Goal: Task Accomplishment & Management: Manage account settings

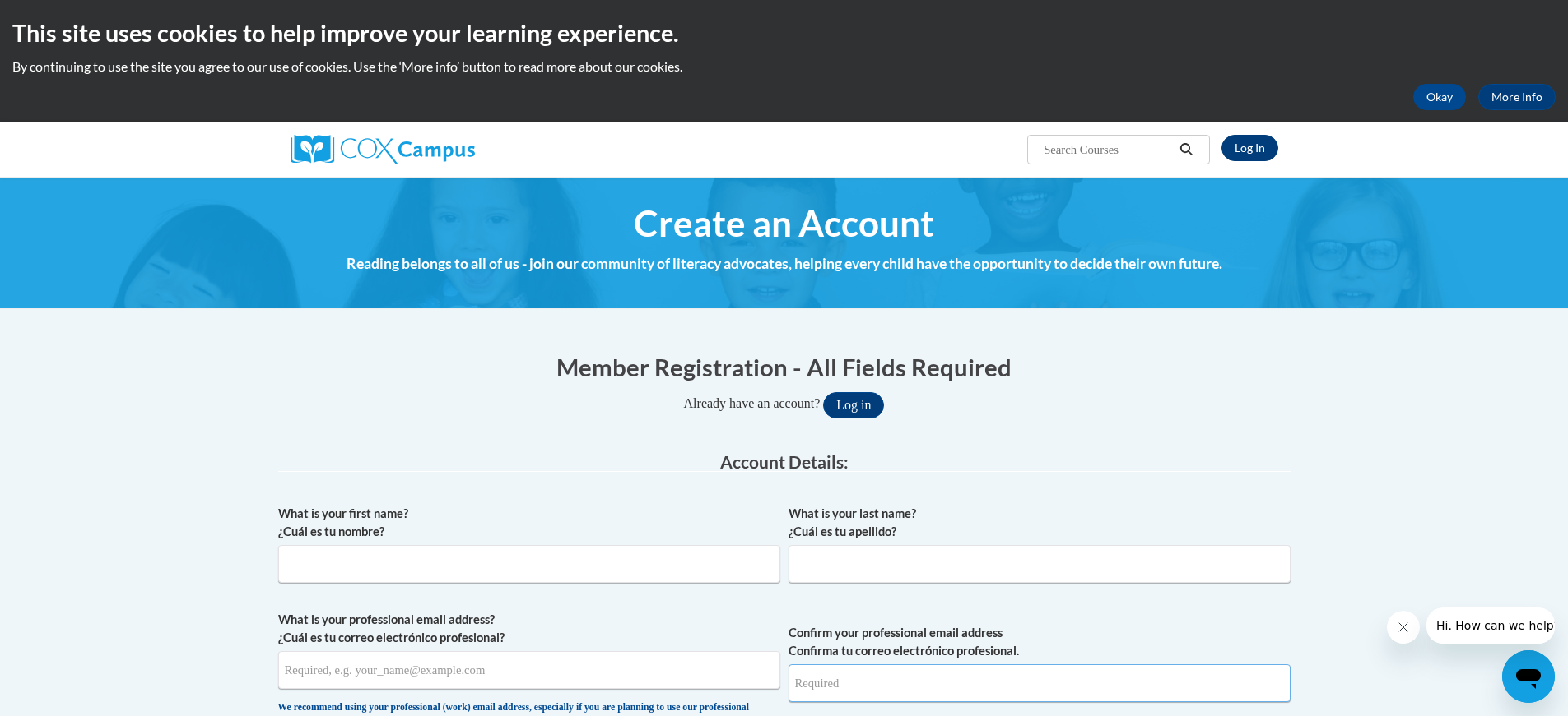
type input "dammc@ripon.k12.wi.us"
click at [1247, 144] on link "Log In" at bounding box center [1249, 148] width 56 height 26
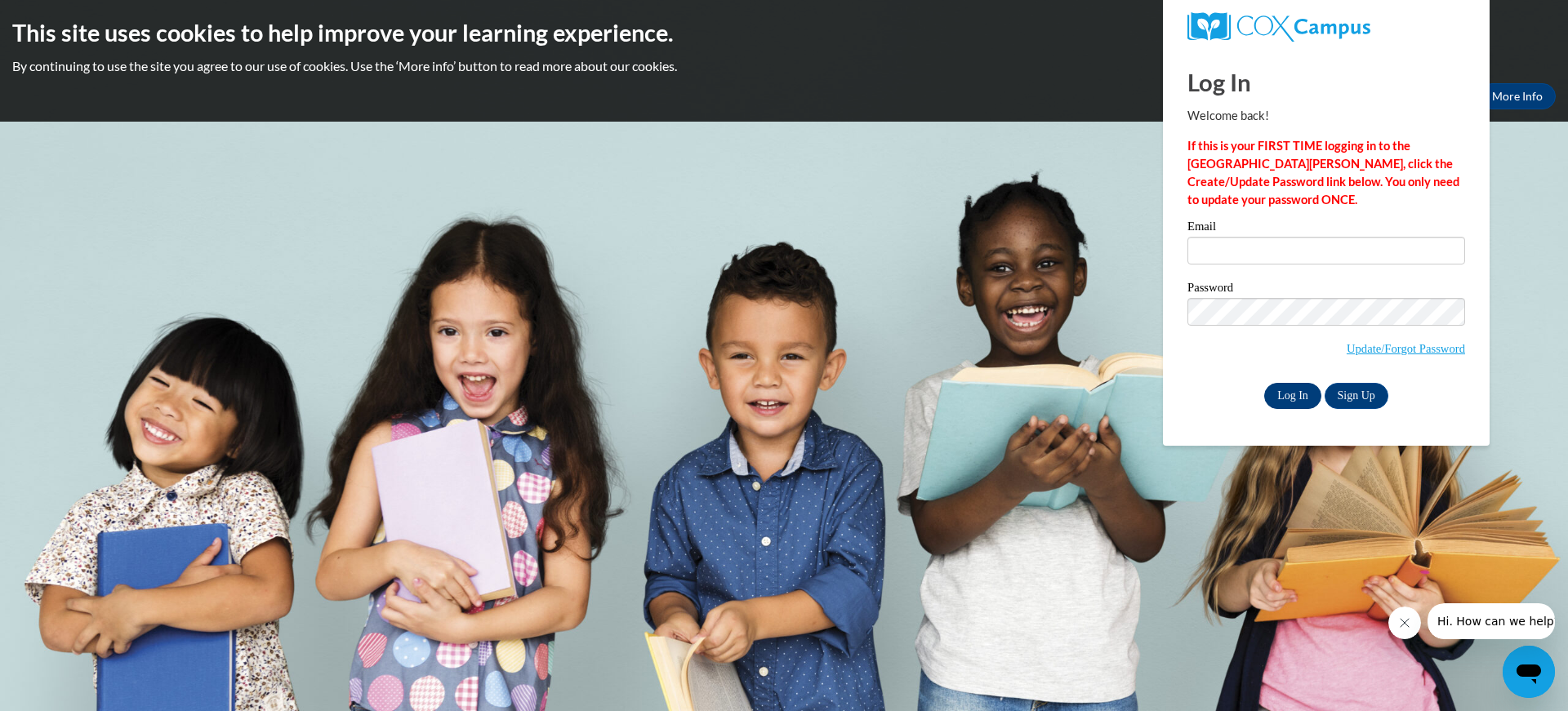
type input "[EMAIL_ADDRESS][DOMAIN_NAME]"
click at [1297, 387] on input "Log In" at bounding box center [1292, 397] width 57 height 26
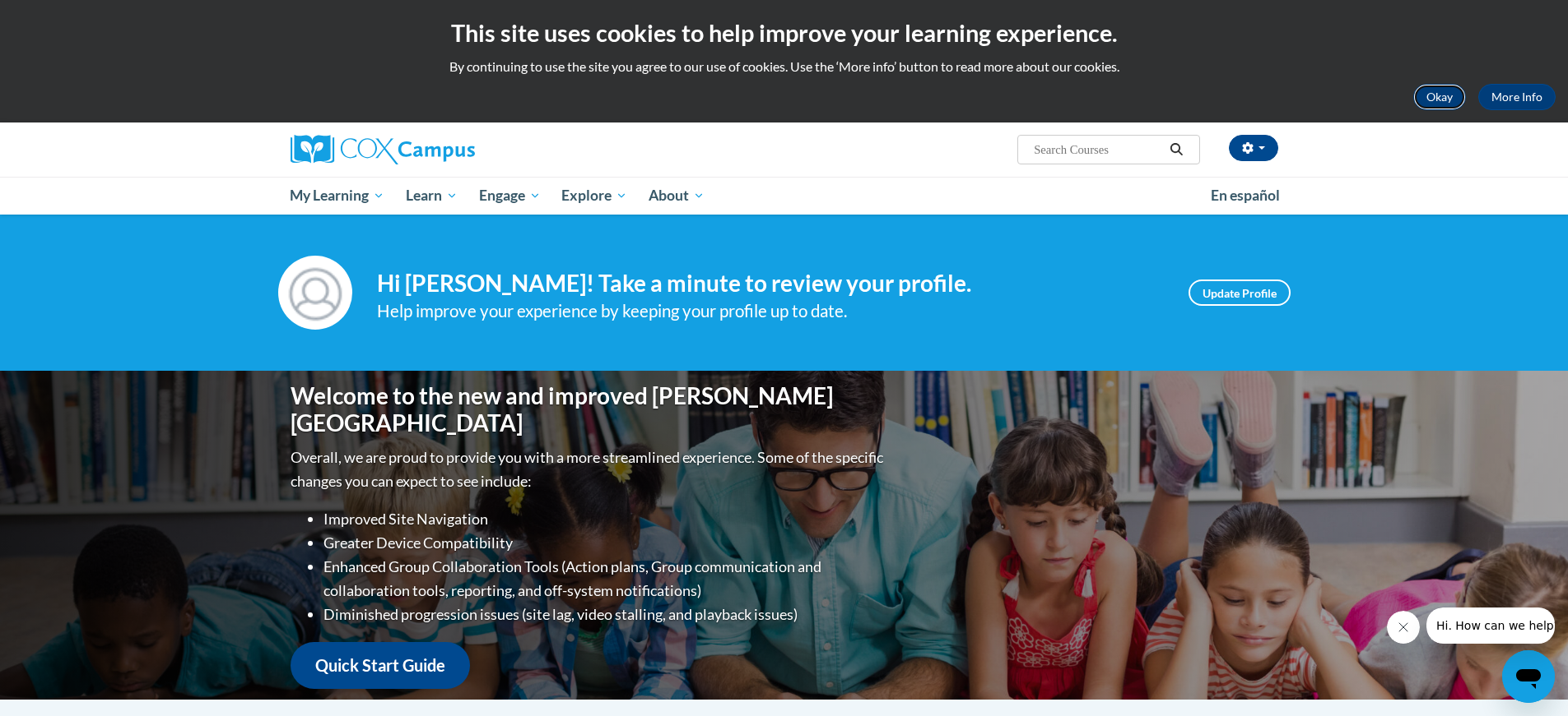
click at [1441, 97] on button "Okay" at bounding box center [1439, 97] width 53 height 26
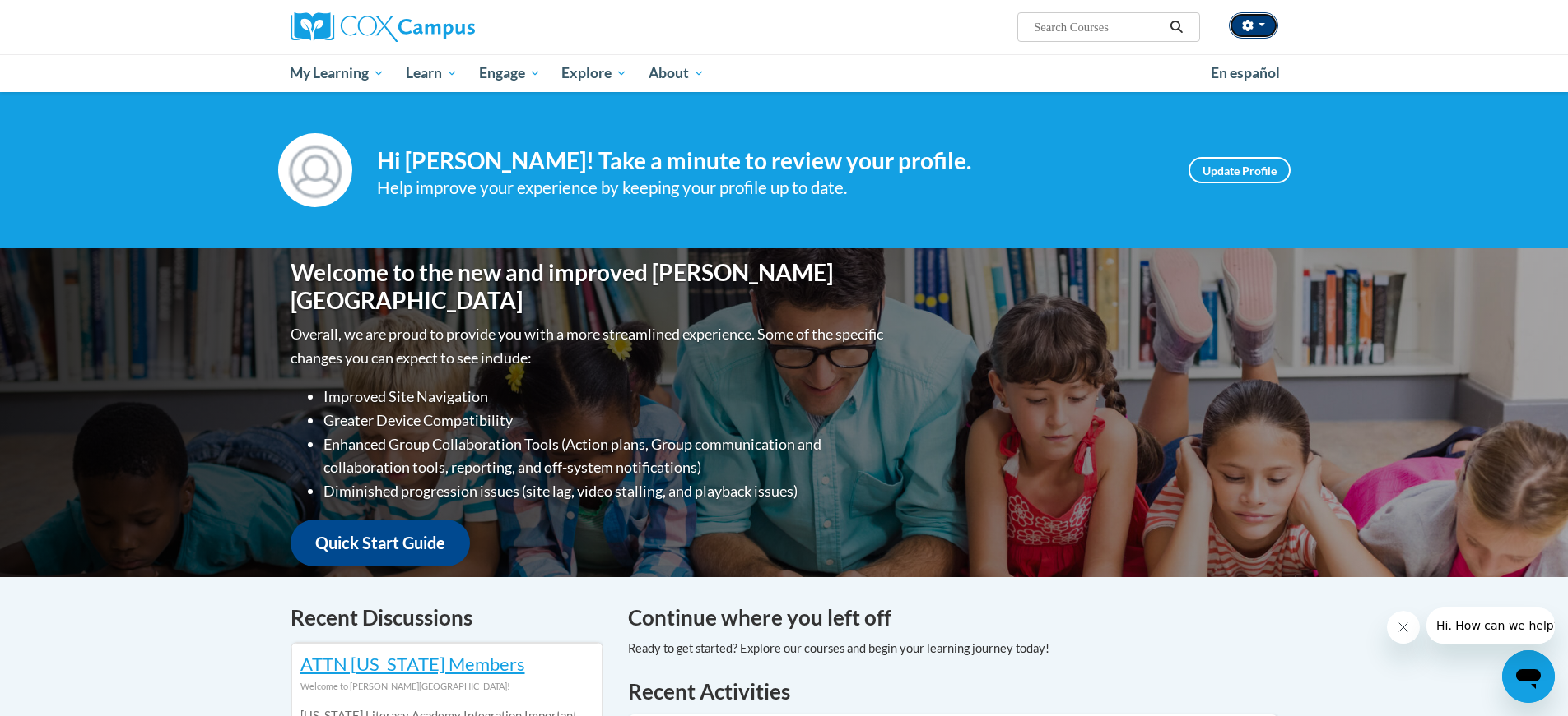
click at [1261, 21] on button "button" at bounding box center [1253, 25] width 50 height 26
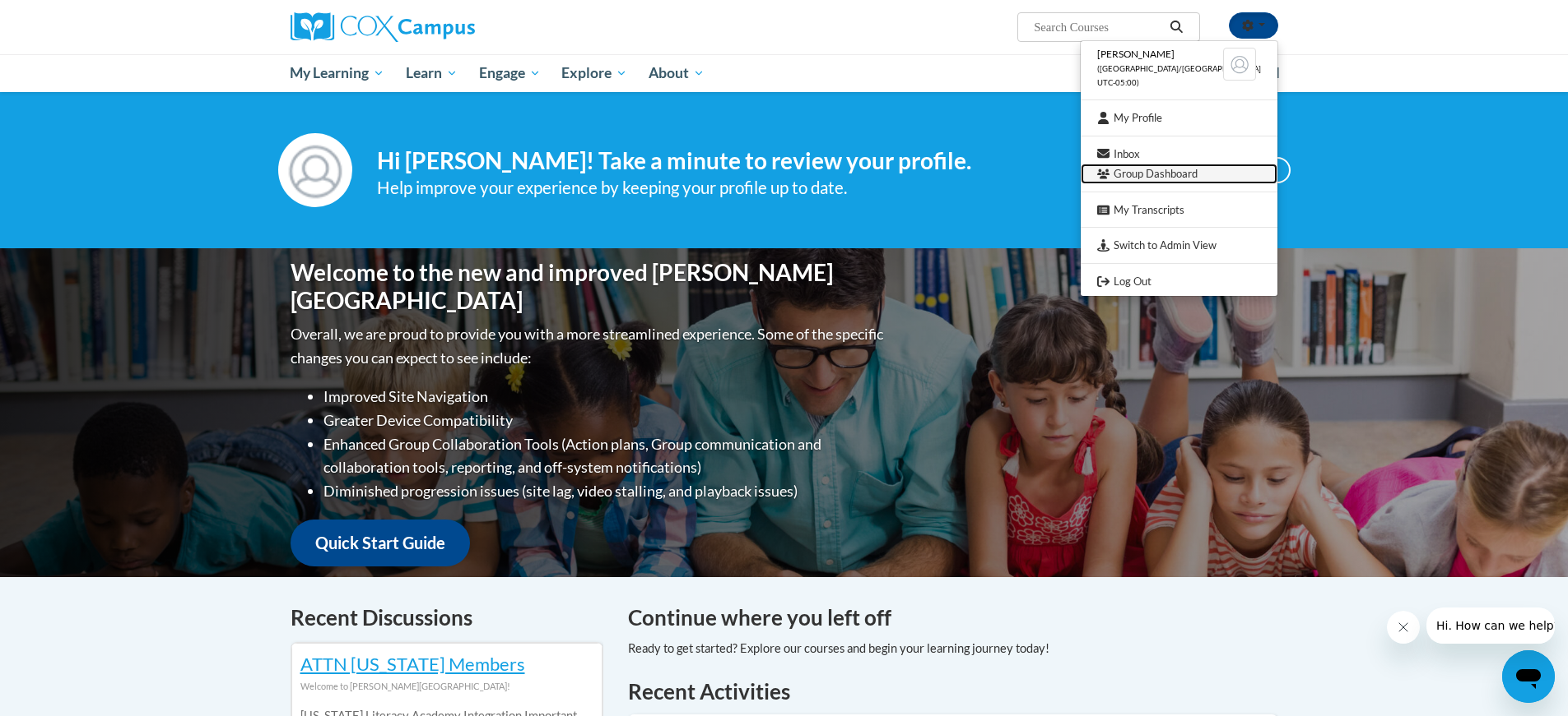
click at [1186, 175] on link "Group Dashboard" at bounding box center [1178, 174] width 196 height 21
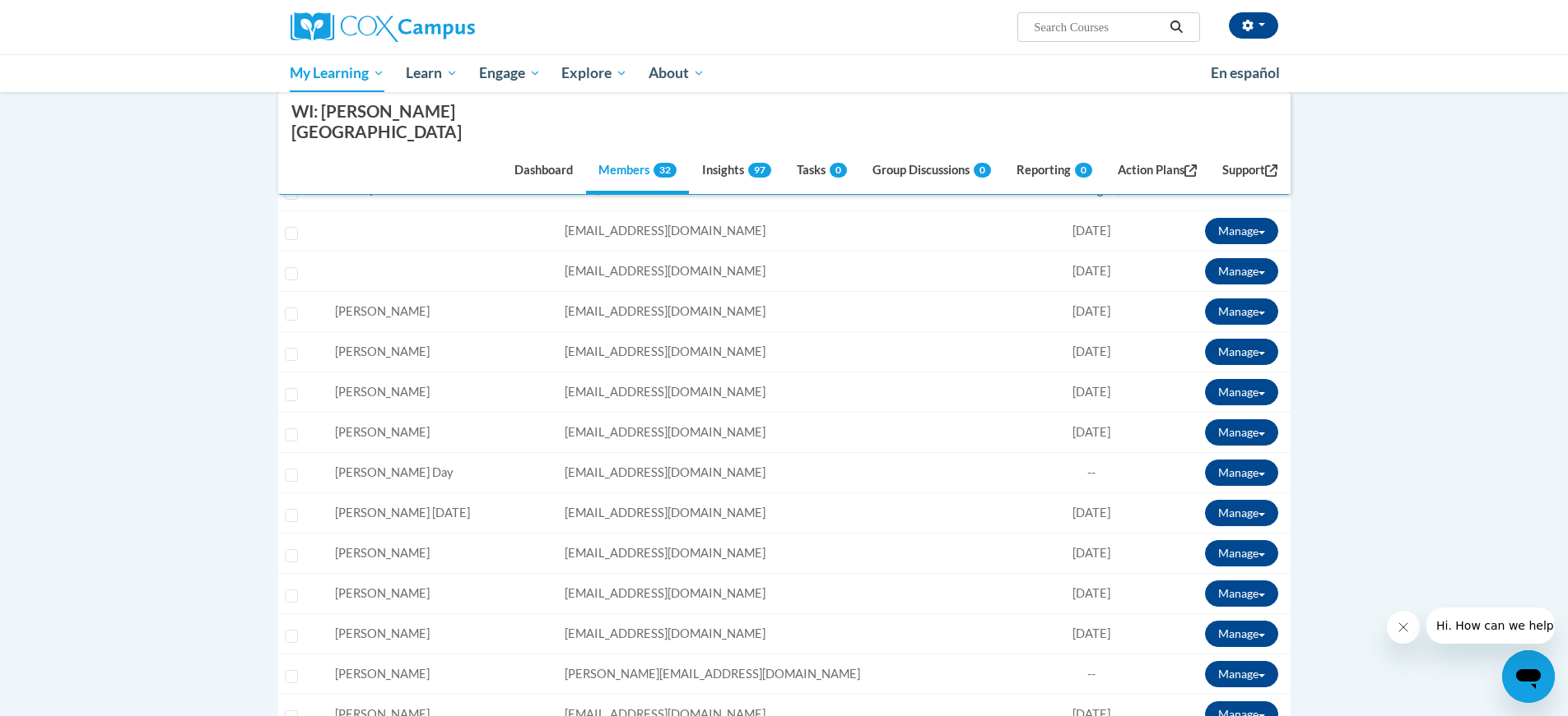
scroll to position [428, 0]
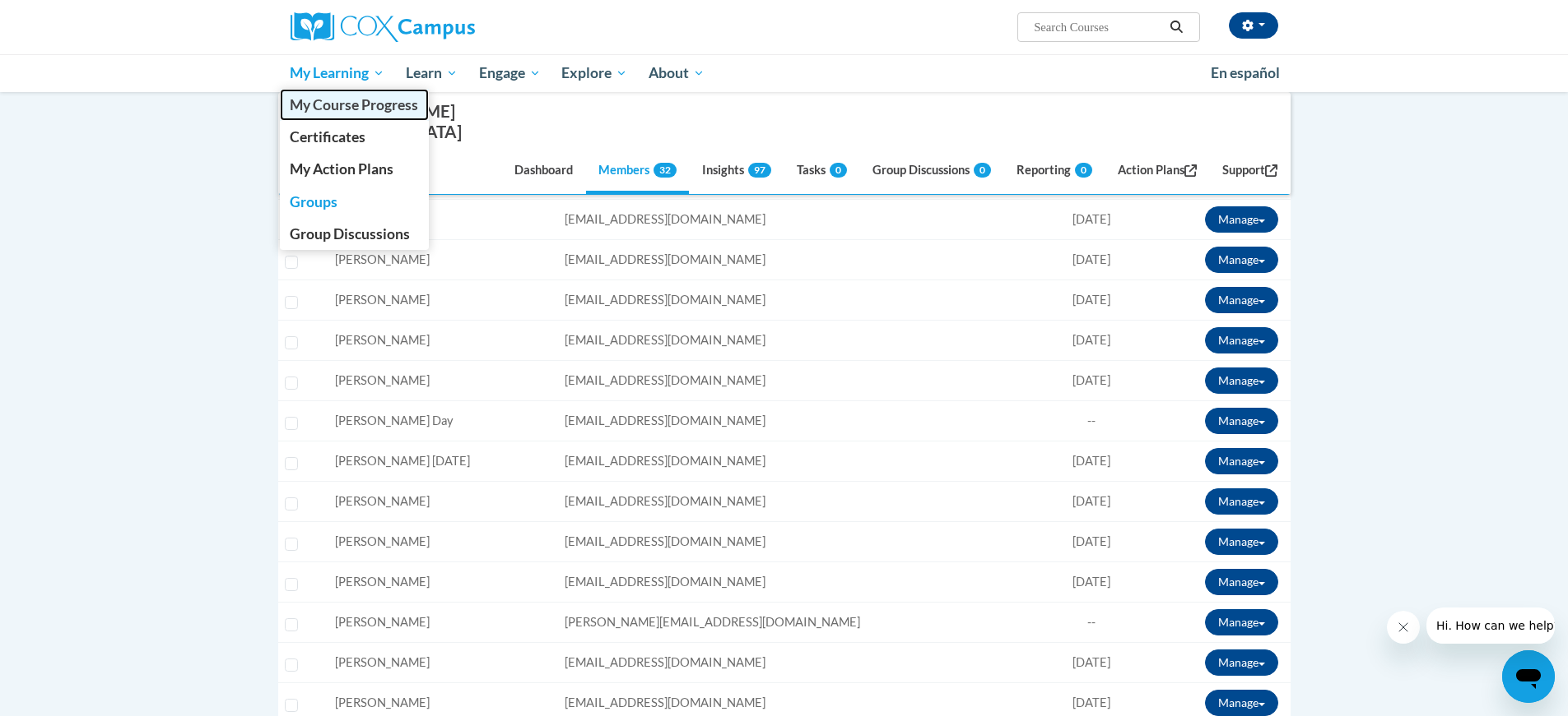
click at [327, 102] on span "My Course Progress" at bounding box center [353, 104] width 129 height 17
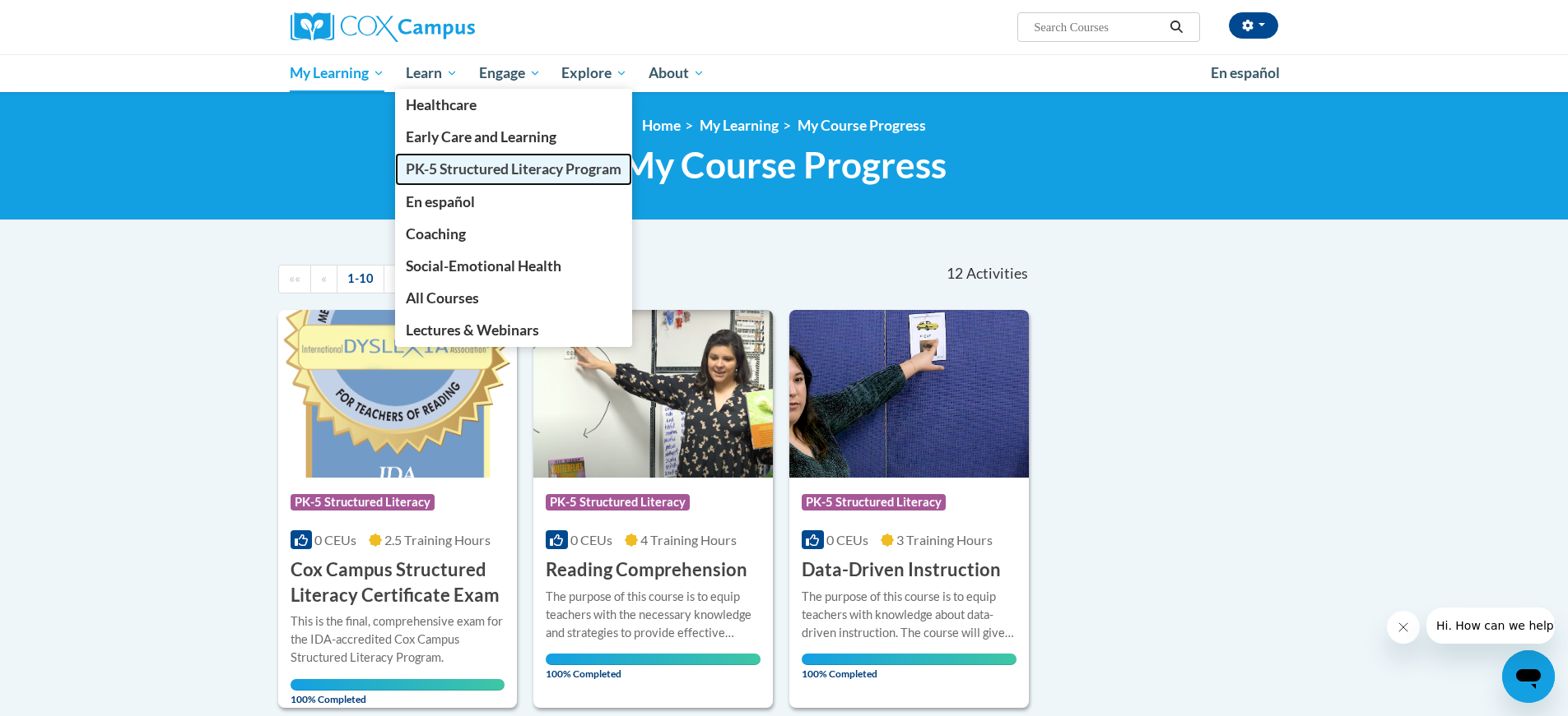
click at [461, 175] on span "PK-5 Structured Literacy Program" at bounding box center [513, 169] width 215 height 17
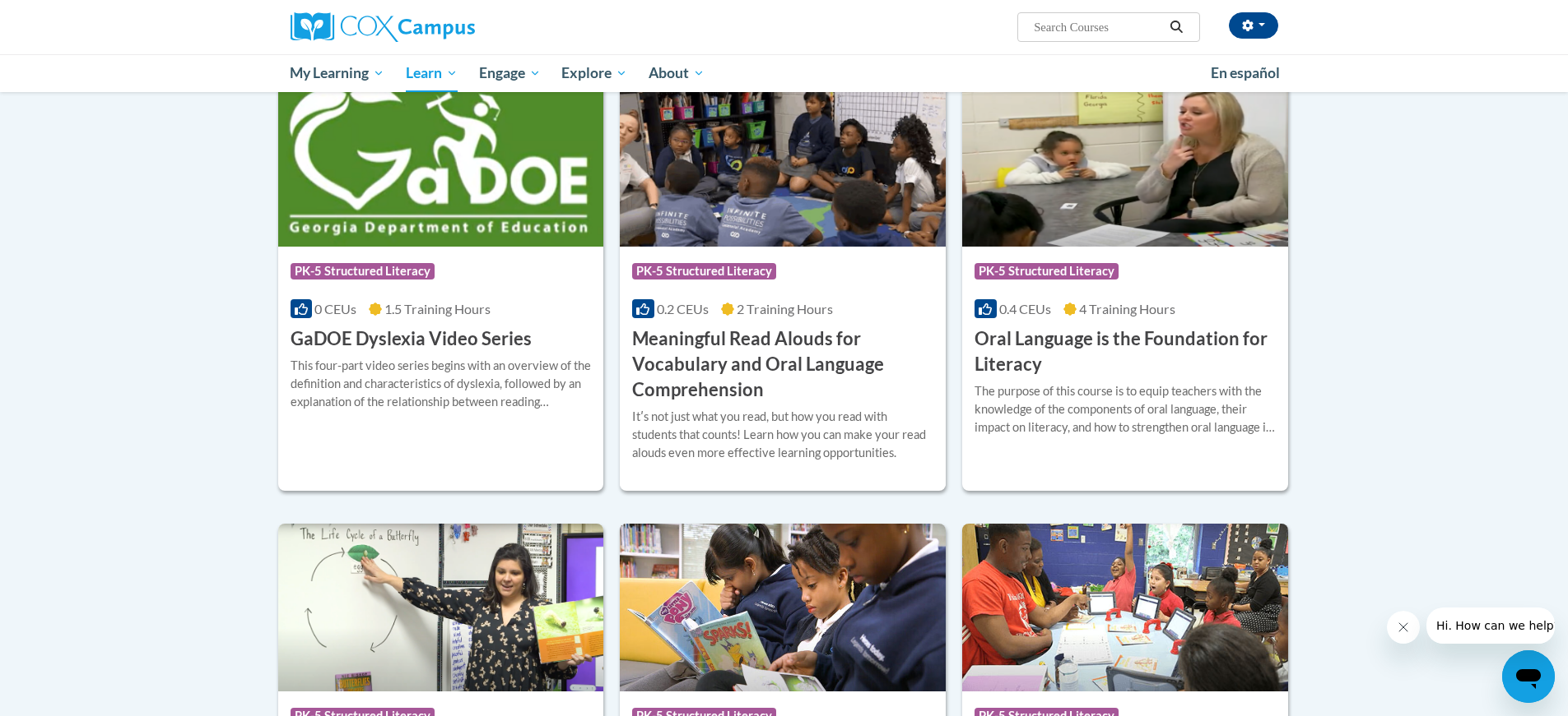
scroll to position [822, 0]
